Goal: Task Accomplishment & Management: Use online tool/utility

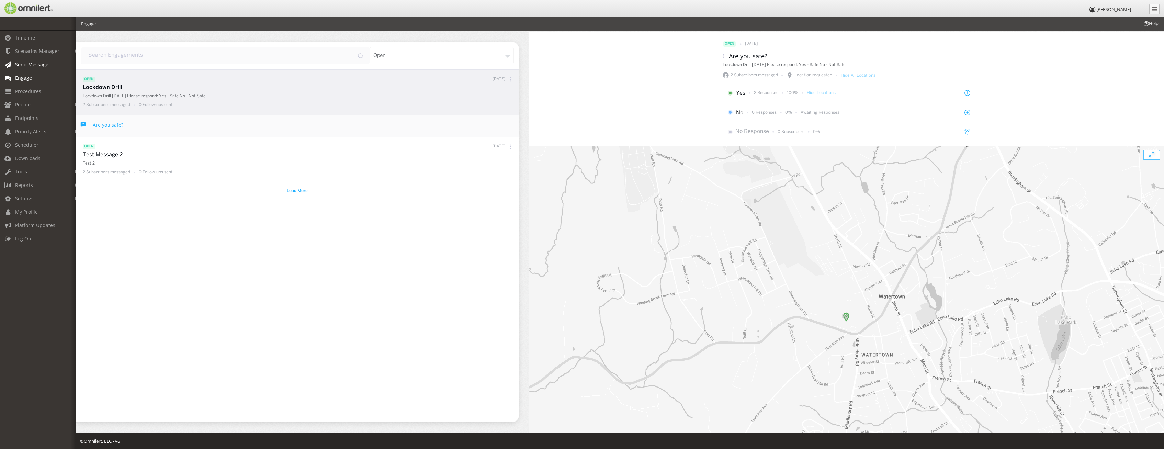
click at [29, 65] on span "Send Message" at bounding box center [31, 64] width 33 height 7
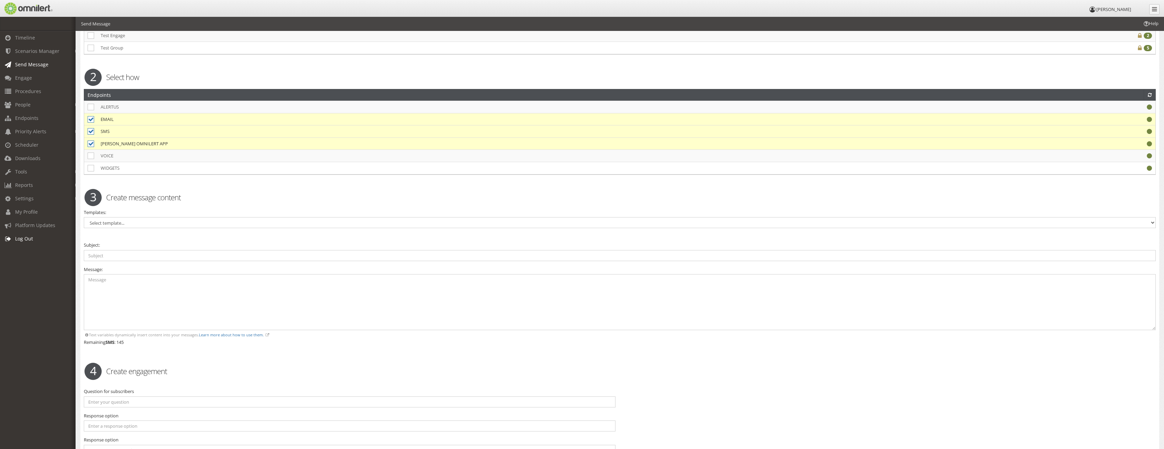
scroll to position [420, 0]
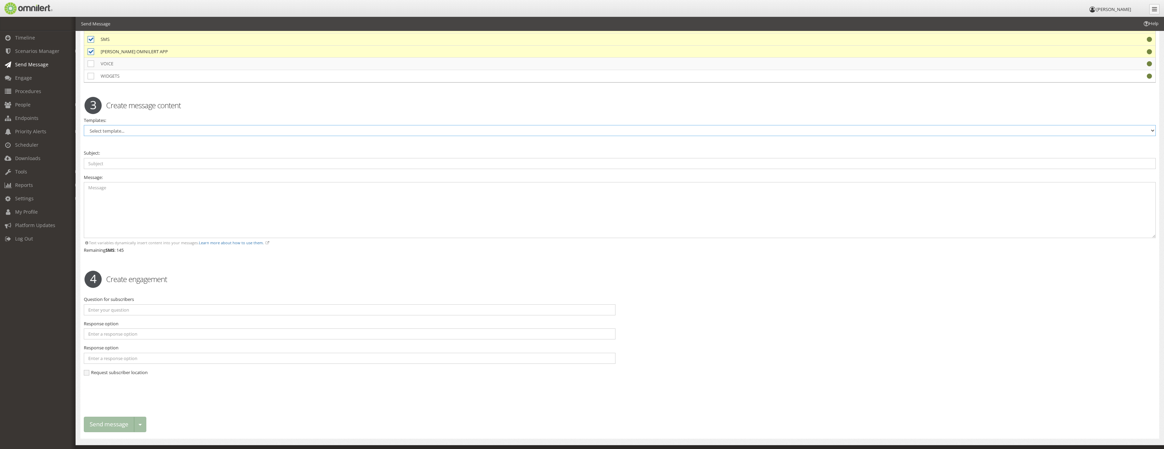
click at [84, 125] on select "Select template..." at bounding box center [620, 130] width 1072 height 11
click option "Select template..." at bounding box center [0, 0] width 0 height 0
click at [129, 161] on input "text" at bounding box center [620, 163] width 1072 height 11
click at [140, 143] on div "Warning. Warning. 1 Select who Groups ALL SUBSCRIBERS You have selected to send…" at bounding box center [619, 38] width 1079 height 799
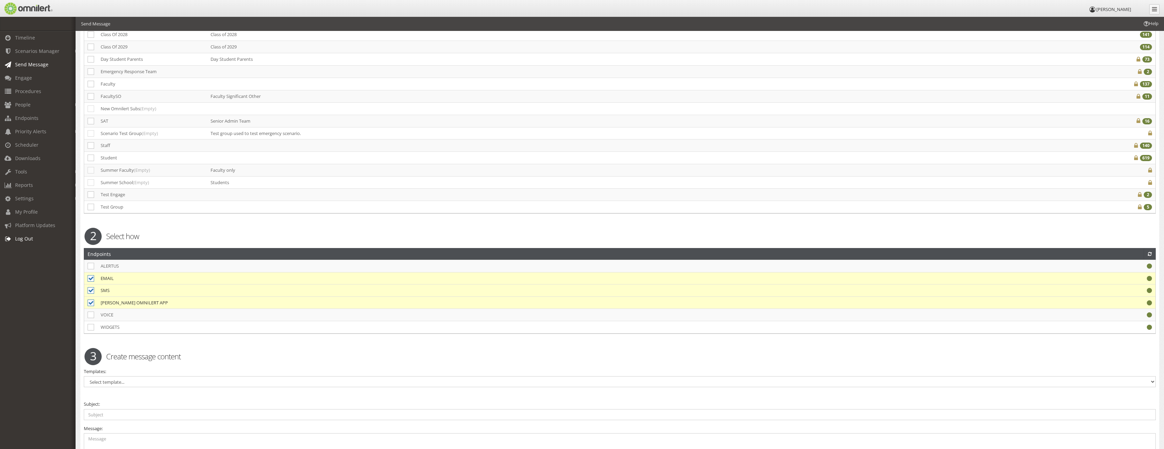
scroll to position [153, 0]
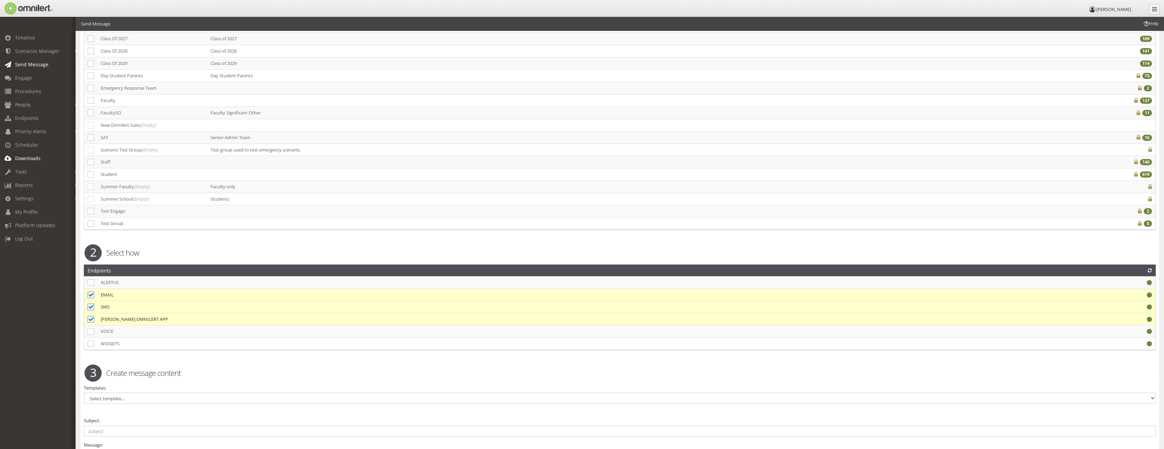
click at [32, 155] on span "Downloads" at bounding box center [27, 158] width 25 height 7
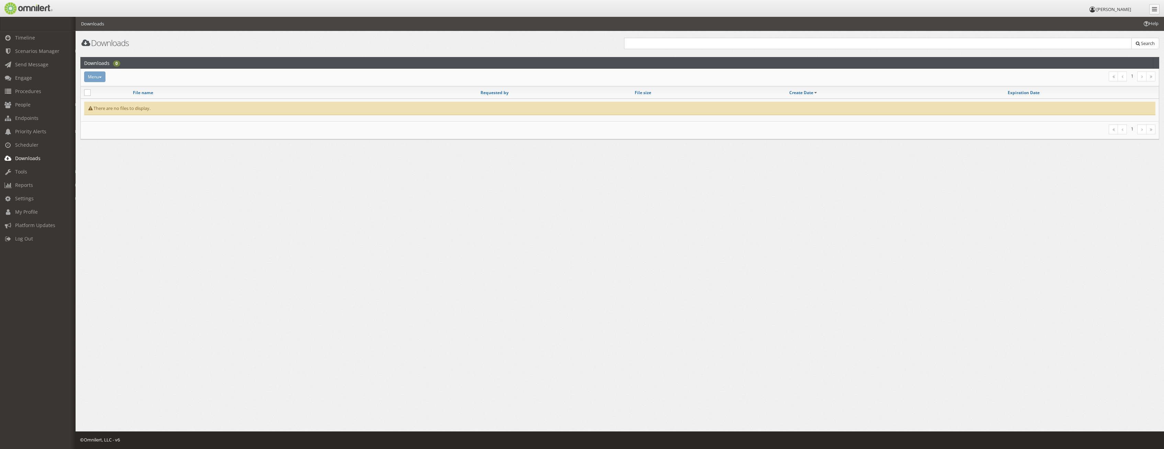
click at [13, 156] on link "Downloads" at bounding box center [41, 157] width 82 height 13
click at [17, 159] on span "Downloads" at bounding box center [27, 158] width 25 height 7
click at [17, 158] on span "Downloads" at bounding box center [27, 158] width 25 height 7
click at [30, 214] on span "My Profile" at bounding box center [26, 211] width 23 height 7
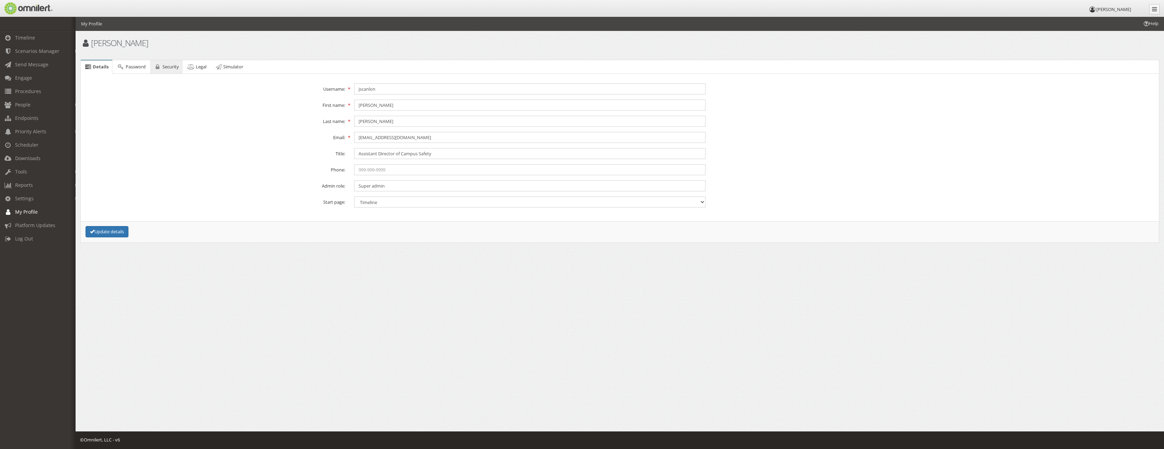
click at [164, 68] on span "Security" at bounding box center [170, 67] width 16 height 6
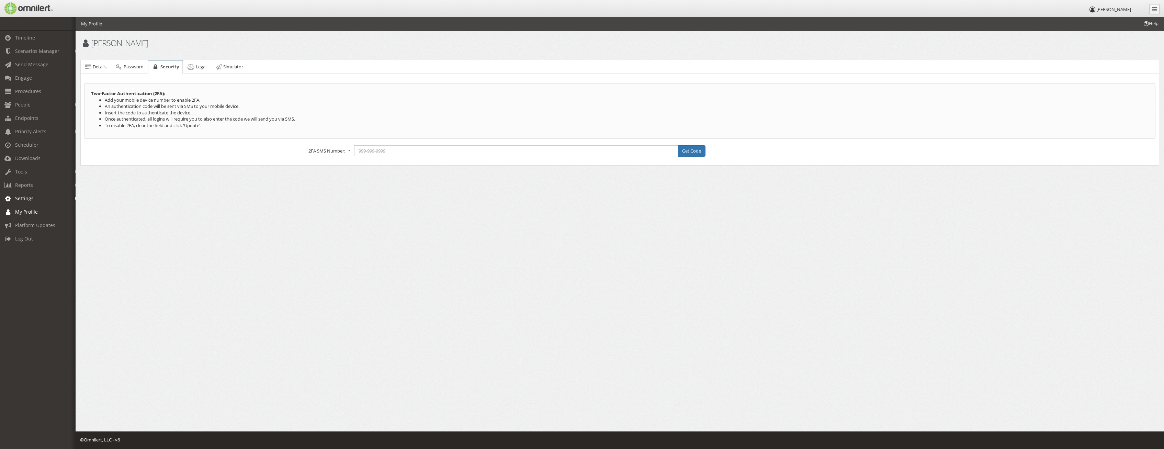
click at [24, 199] on span "Settings" at bounding box center [24, 198] width 19 height 7
click at [38, 223] on link "Message Templates" at bounding box center [41, 224] width 82 height 11
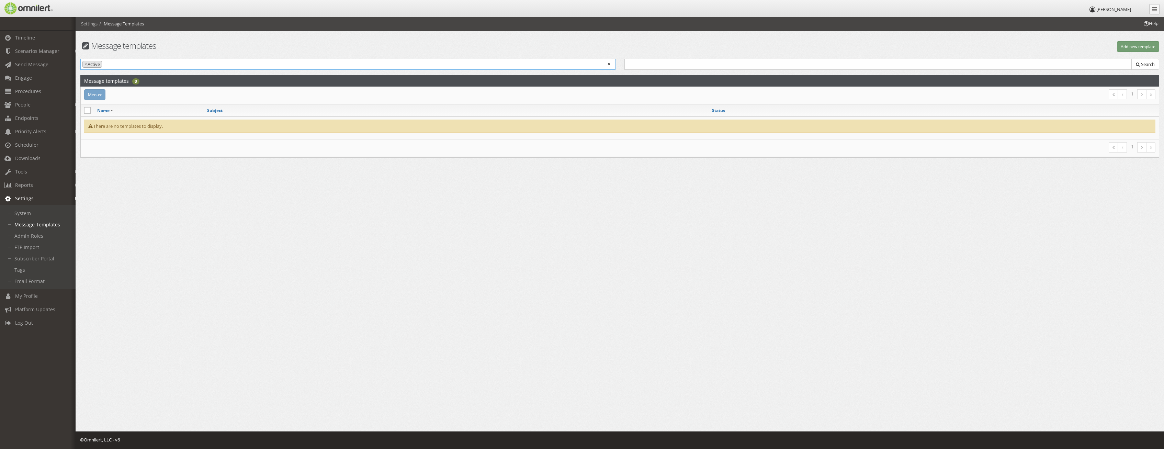
click at [169, 64] on ul "× × Active" at bounding box center [348, 63] width 534 height 9
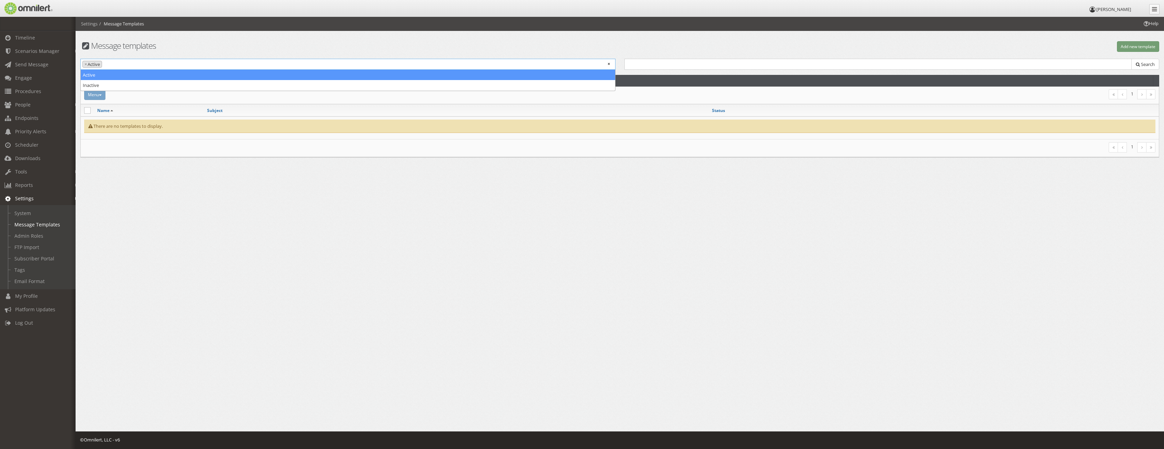
select select
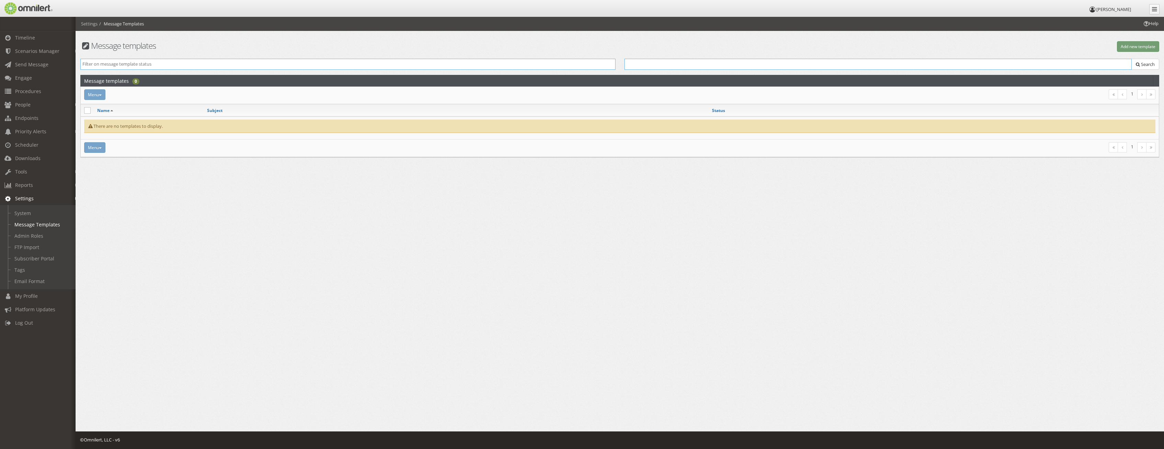
click at [696, 66] on input "text" at bounding box center [878, 64] width 508 height 11
click at [1139, 67] on button "Search" at bounding box center [1145, 64] width 28 height 11
click at [97, 149] on div "Menu Activate Inactivate [GEOGRAPHIC_DATA]" at bounding box center [440, 147] width 720 height 11
click at [101, 150] on div "Menu Activate Inactivate [GEOGRAPHIC_DATA]" at bounding box center [440, 147] width 720 height 11
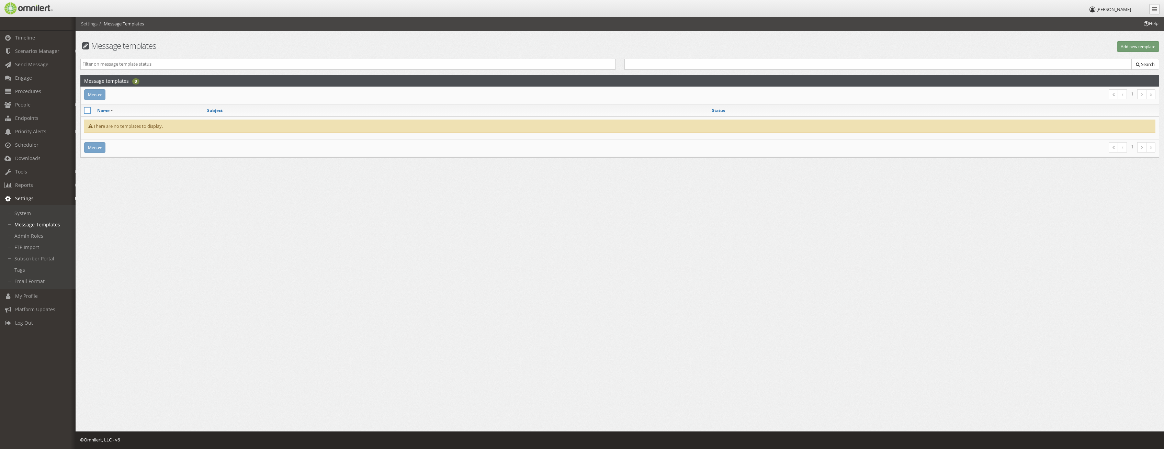
click at [86, 111] on icon at bounding box center [87, 110] width 7 height 7
click at [100, 150] on div "Menu Activate Inactivate [GEOGRAPHIC_DATA]" at bounding box center [440, 147] width 720 height 11
click at [87, 110] on icon at bounding box center [87, 110] width 7 height 7
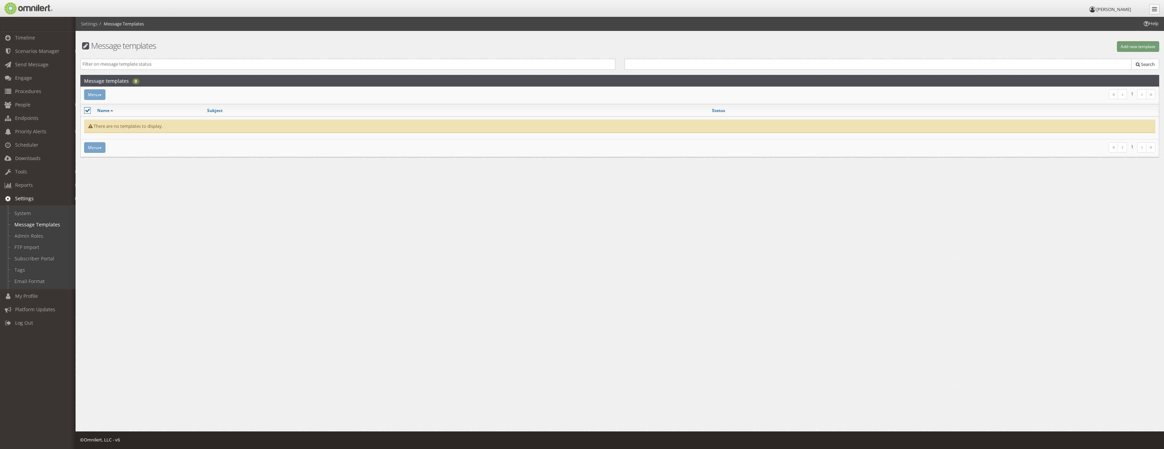
checkbox input "false"
click at [108, 65] on input "search" at bounding box center [347, 64] width 531 height 7
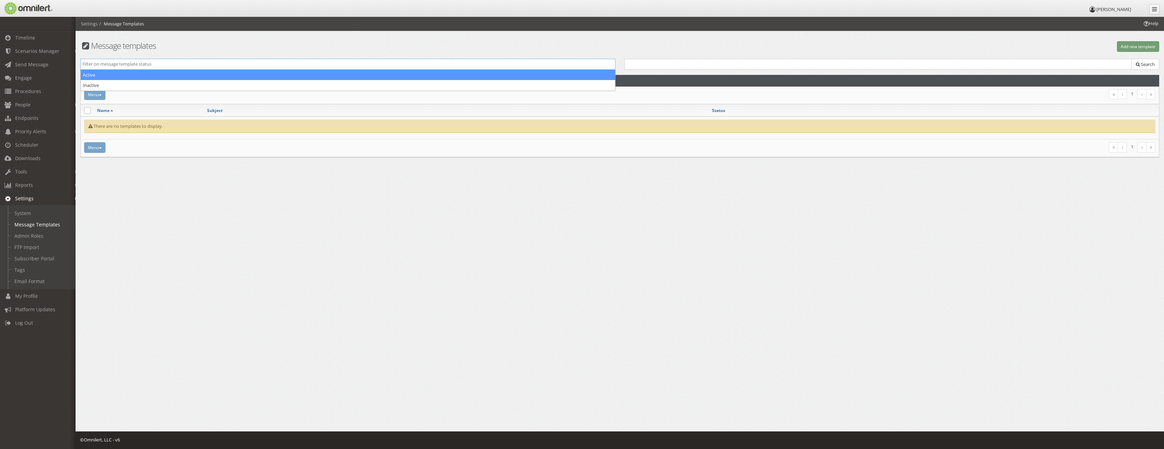
select select "active"
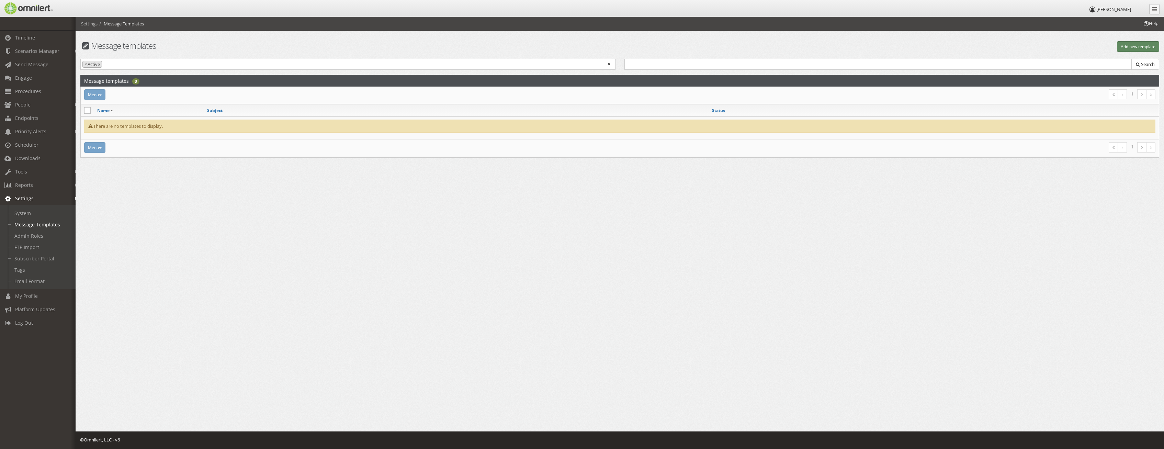
click at [1138, 48] on button "Add new template" at bounding box center [1138, 46] width 42 height 11
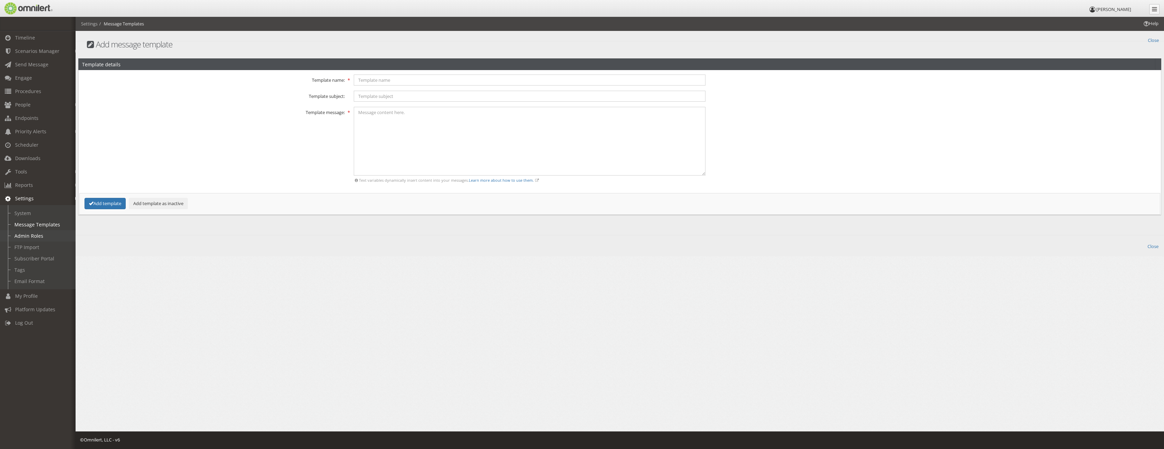
click at [40, 235] on link "Admin Roles" at bounding box center [41, 235] width 82 height 11
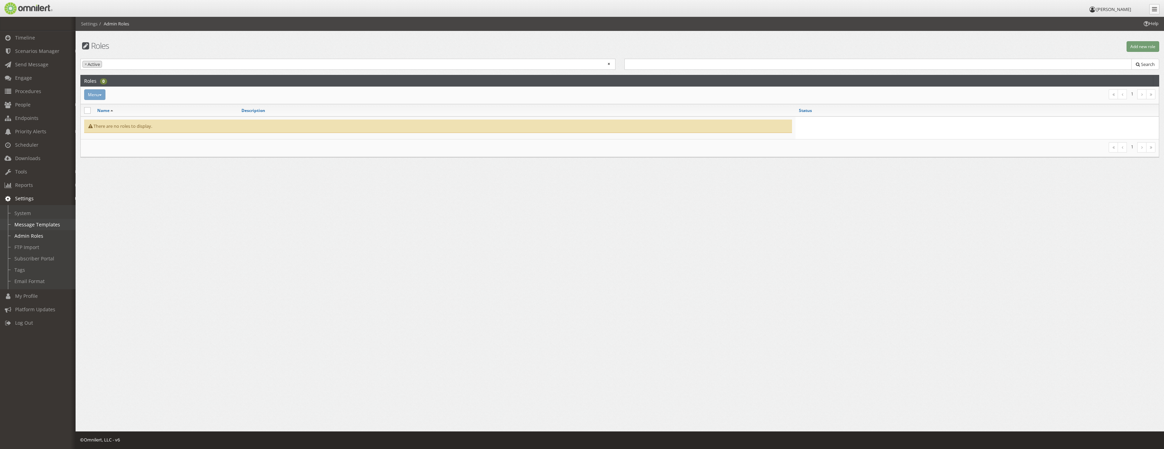
click at [36, 228] on link "Message Templates" at bounding box center [41, 224] width 82 height 11
